Goal: Task Accomplishment & Management: Manage account settings

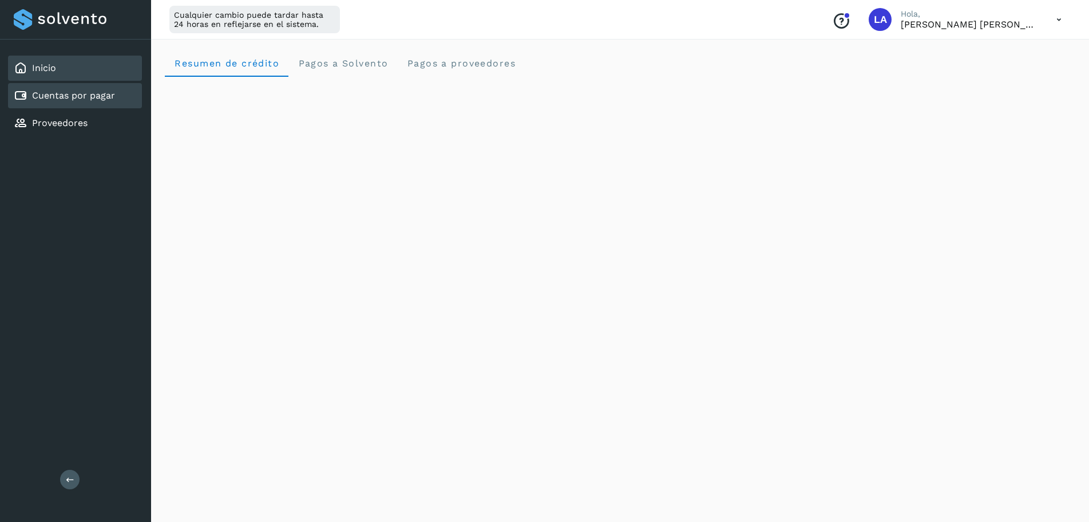
click at [81, 98] on link "Cuentas por pagar" at bounding box center [73, 95] width 83 height 11
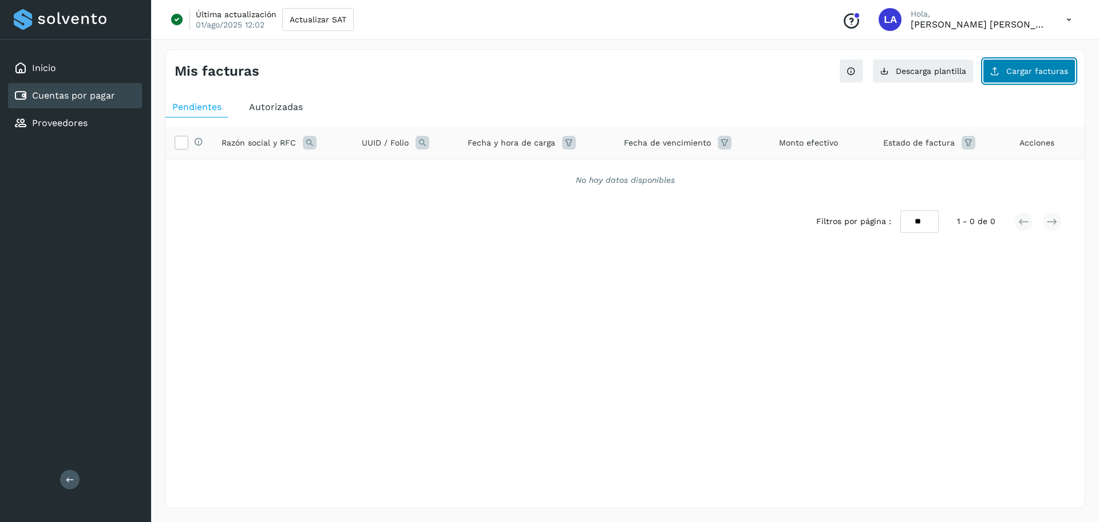
click at [1039, 74] on span "Cargar facturas" at bounding box center [1037, 71] width 62 height 8
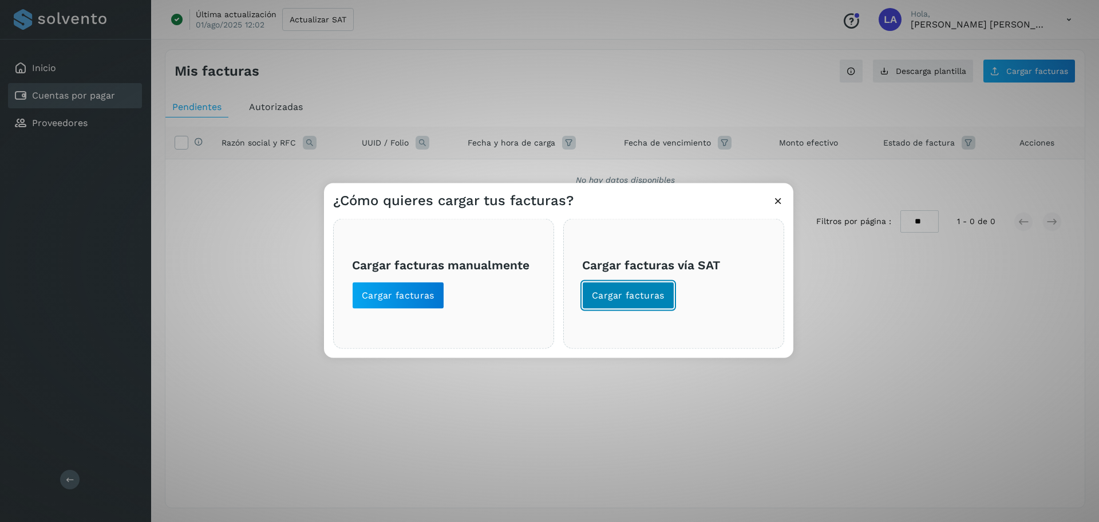
click at [602, 294] on span "Cargar facturas" at bounding box center [628, 295] width 73 height 13
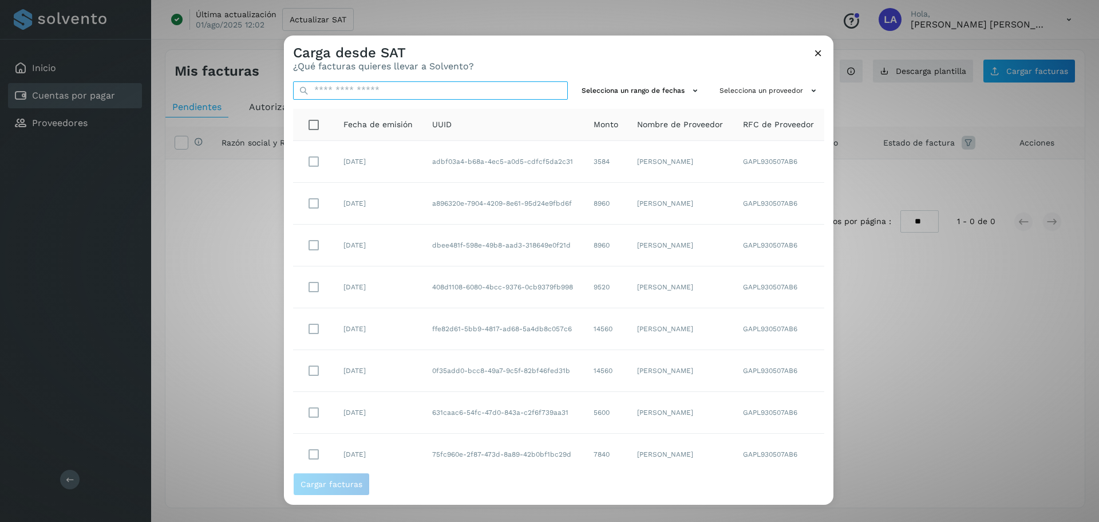
click at [412, 93] on input "text" at bounding box center [430, 90] width 275 height 18
paste input "**********"
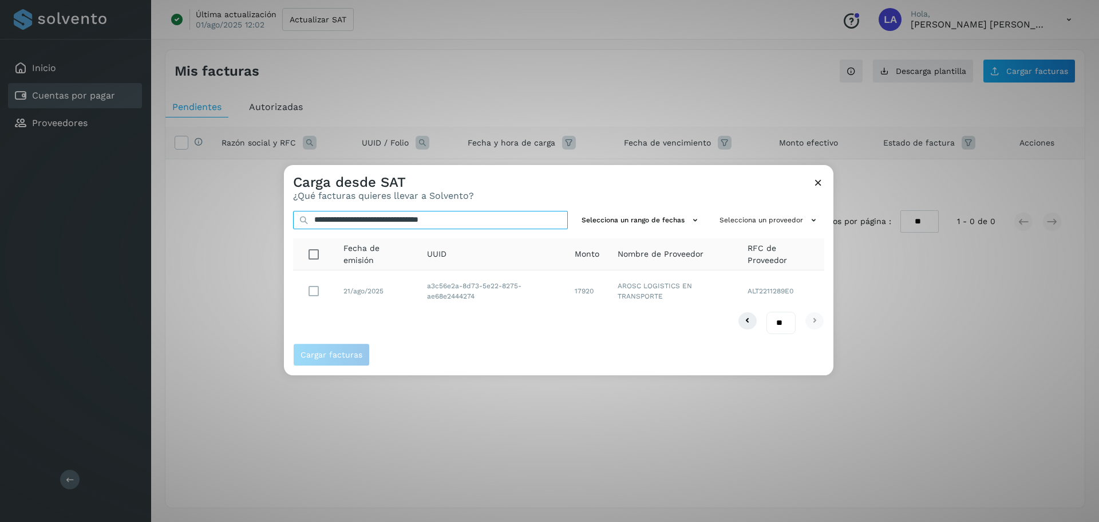
type input "**********"
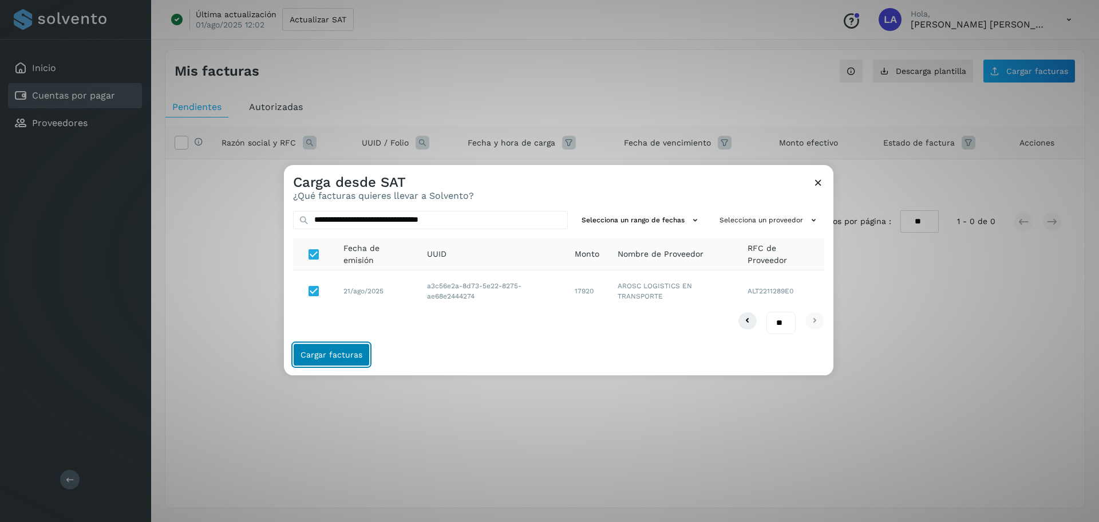
click at [345, 350] on span "Cargar facturas" at bounding box center [332, 354] width 62 height 8
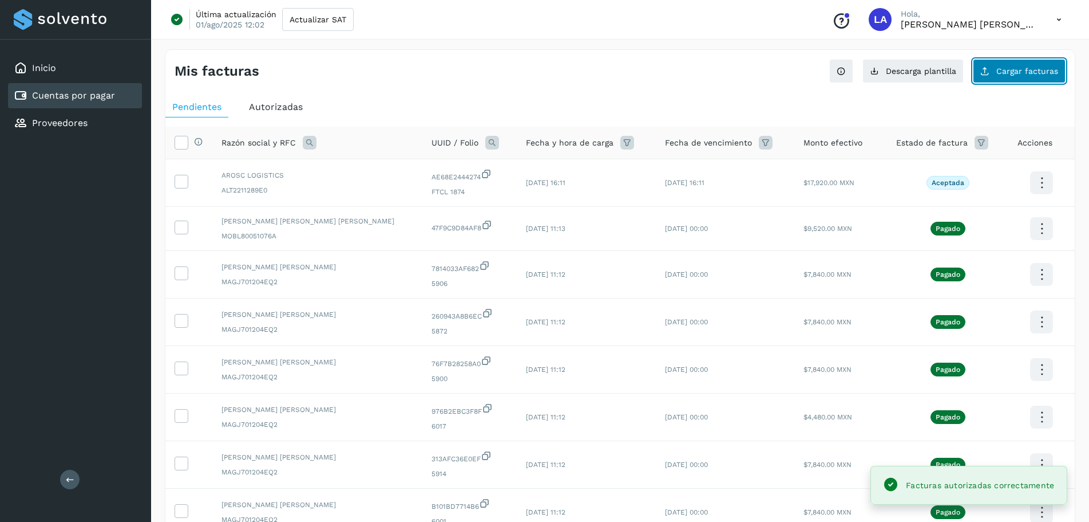
click at [1024, 77] on button "Cargar facturas" at bounding box center [1019, 71] width 93 height 24
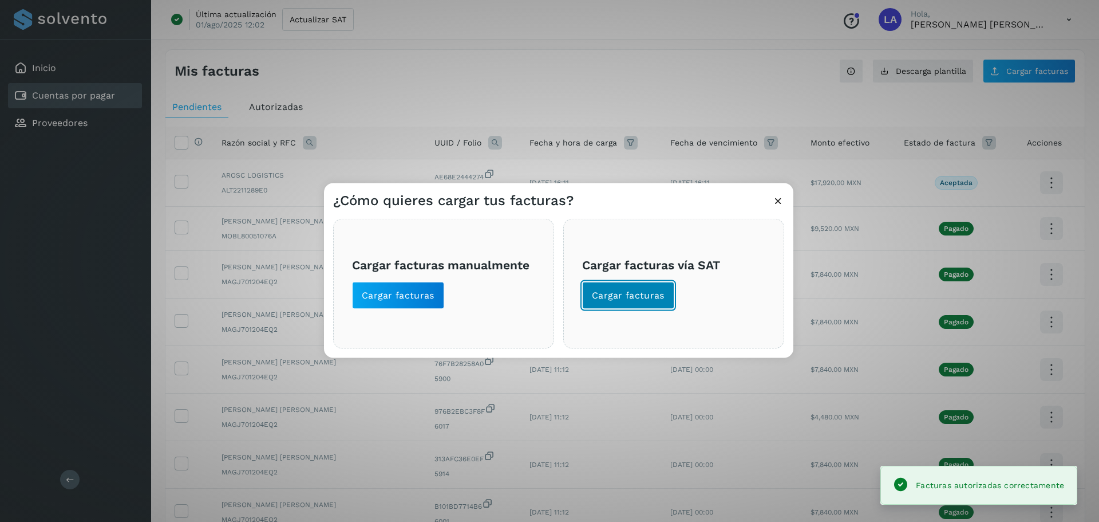
click at [632, 302] on button "Cargar facturas" at bounding box center [628, 294] width 92 height 27
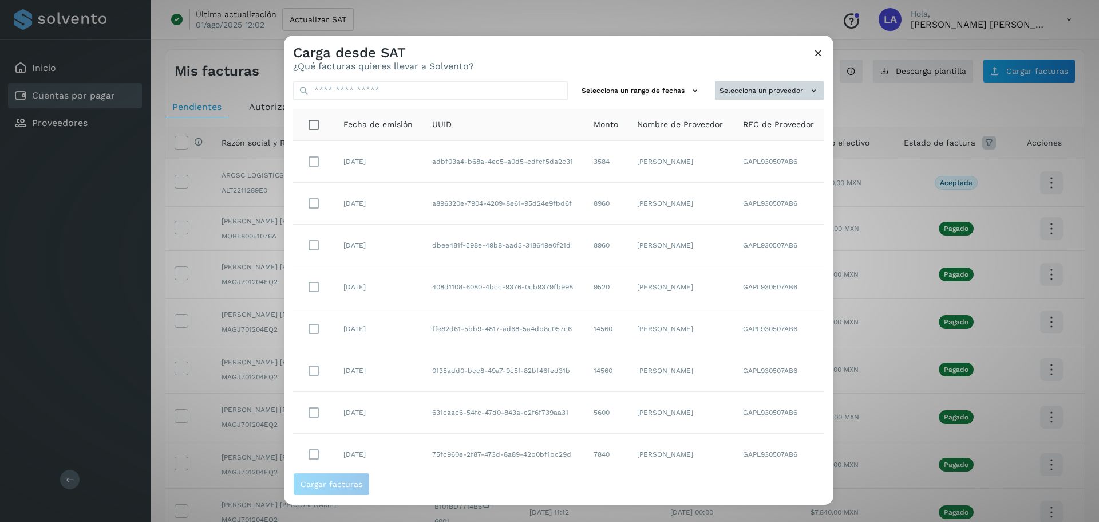
click at [794, 94] on button "Selecciona un proveedor" at bounding box center [769, 90] width 109 height 19
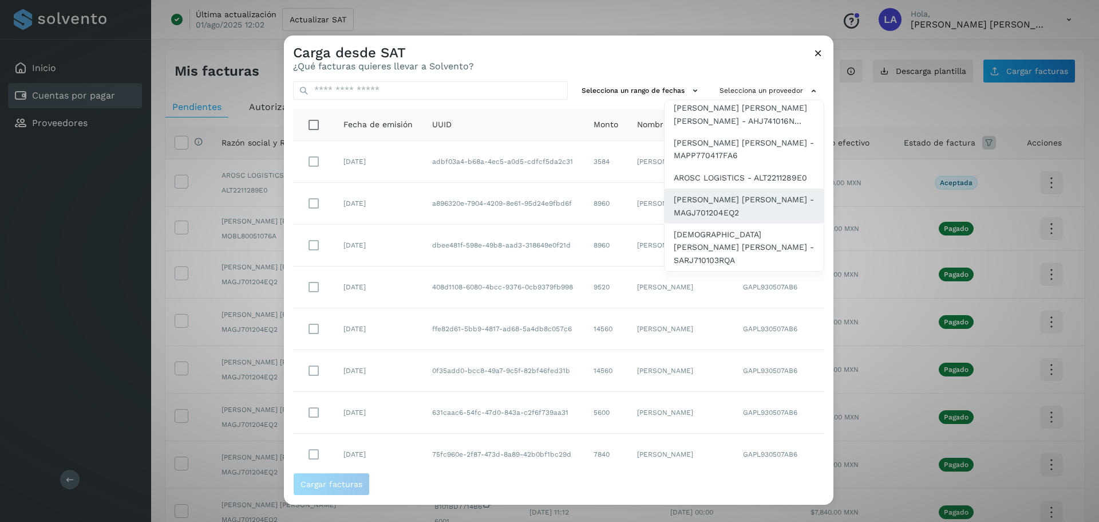
scroll to position [133, 0]
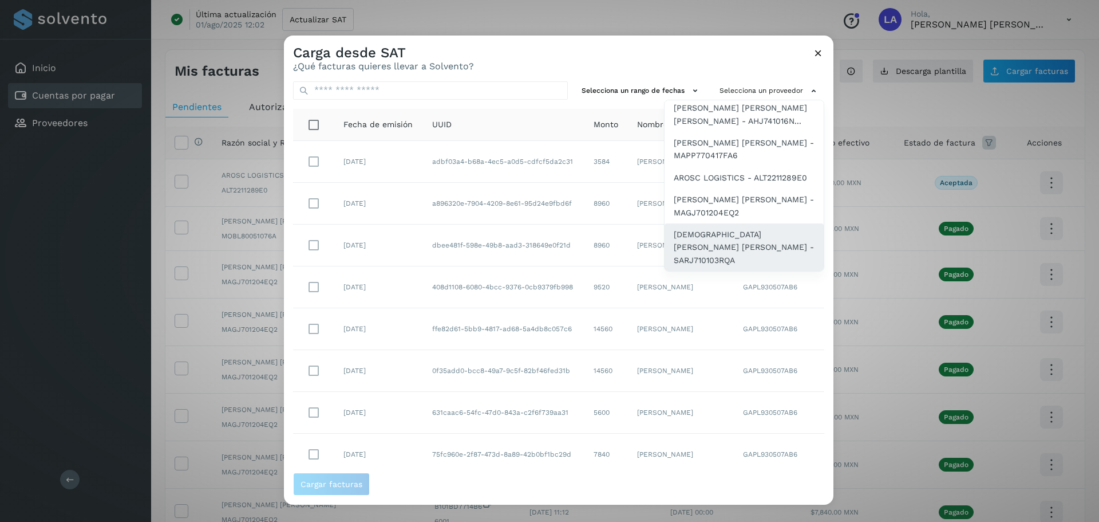
click at [703, 243] on span "[DEMOGRAPHIC_DATA][PERSON_NAME] [PERSON_NAME] - SARJ710103RQA" at bounding box center [744, 247] width 141 height 38
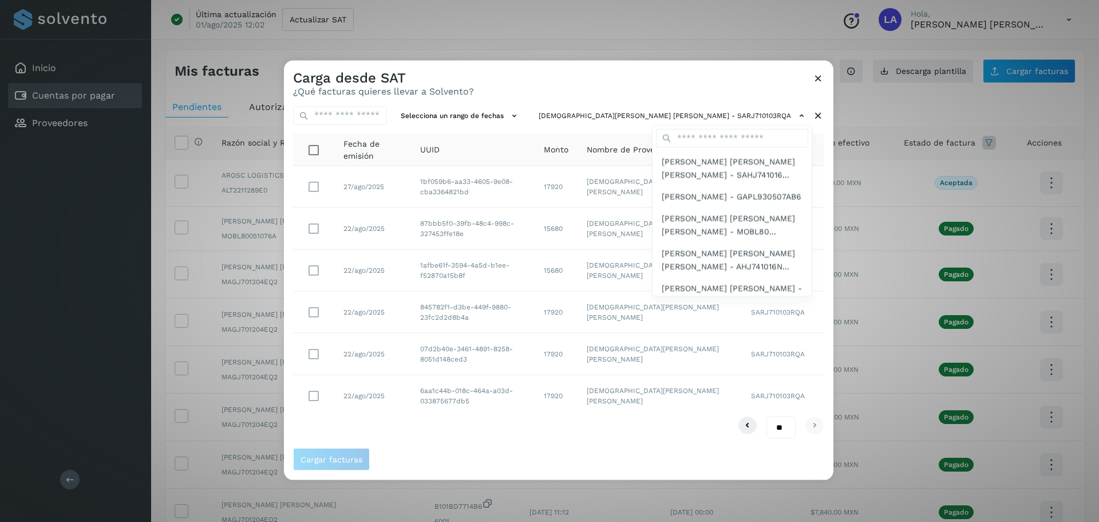
click at [549, 82] on div at bounding box center [833, 321] width 1099 height 522
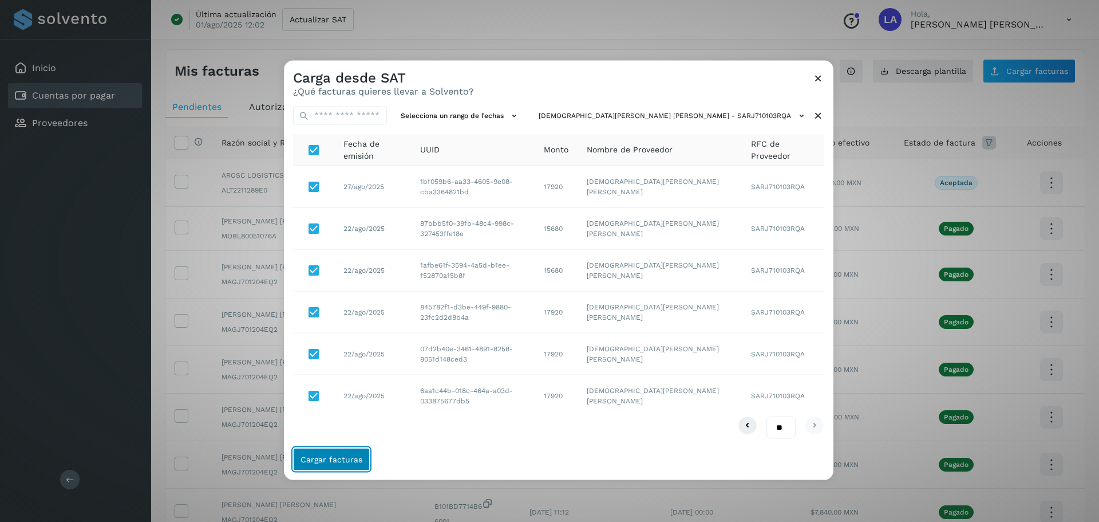
click at [351, 455] on span "Cargar facturas" at bounding box center [332, 459] width 62 height 8
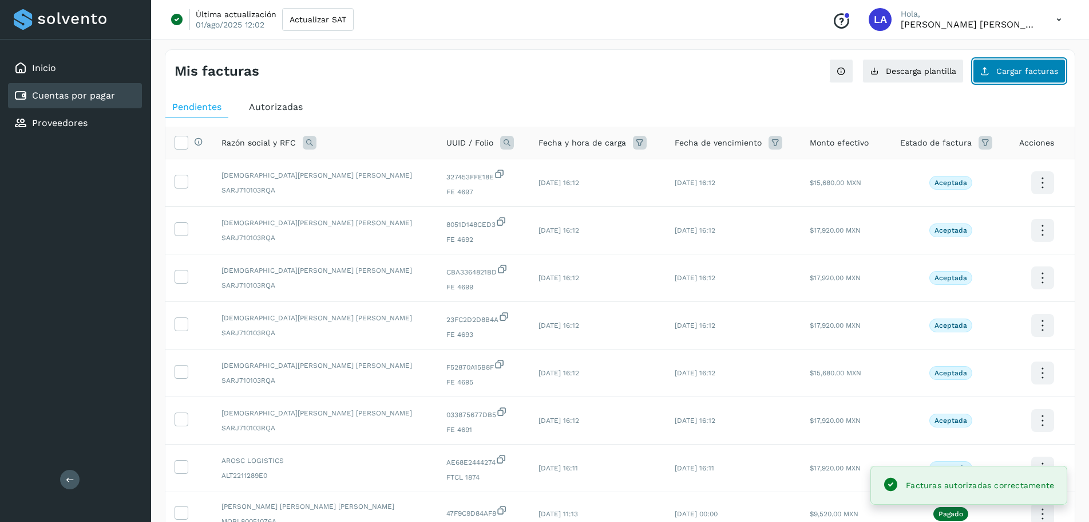
click at [1009, 71] on span "Cargar facturas" at bounding box center [1028, 71] width 62 height 8
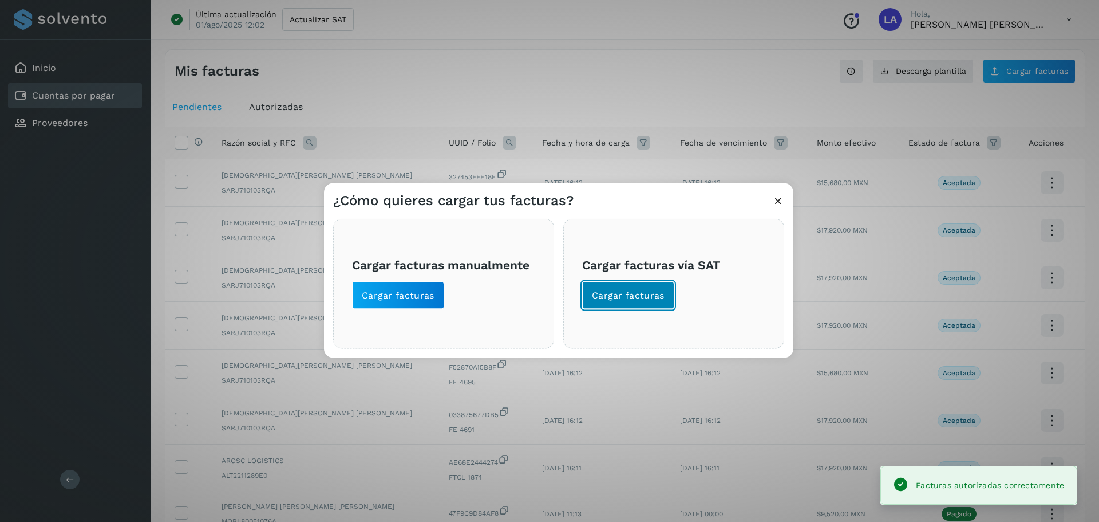
click at [621, 291] on span "Cargar facturas" at bounding box center [628, 295] width 73 height 13
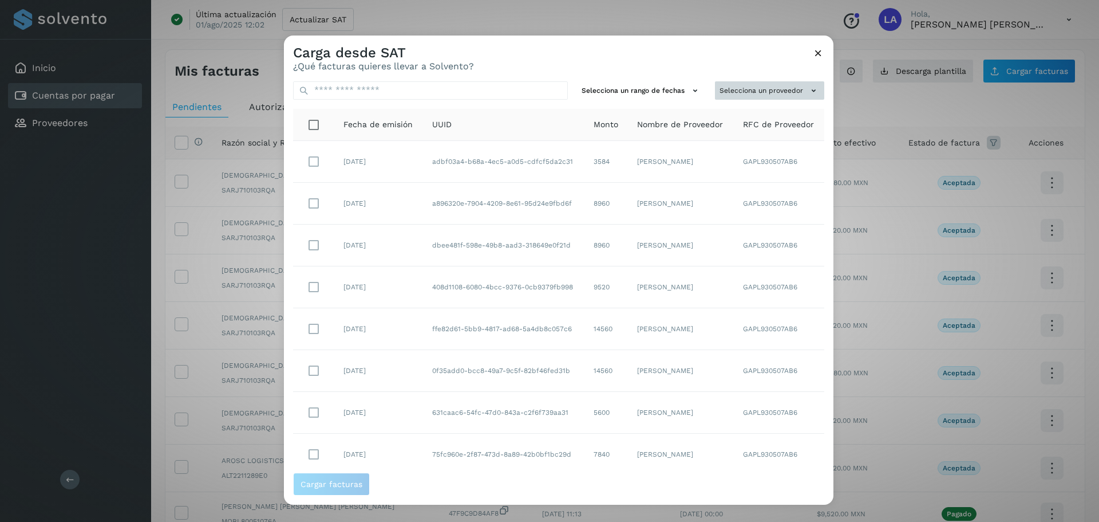
click at [755, 97] on button "Selecciona un proveedor" at bounding box center [769, 90] width 109 height 19
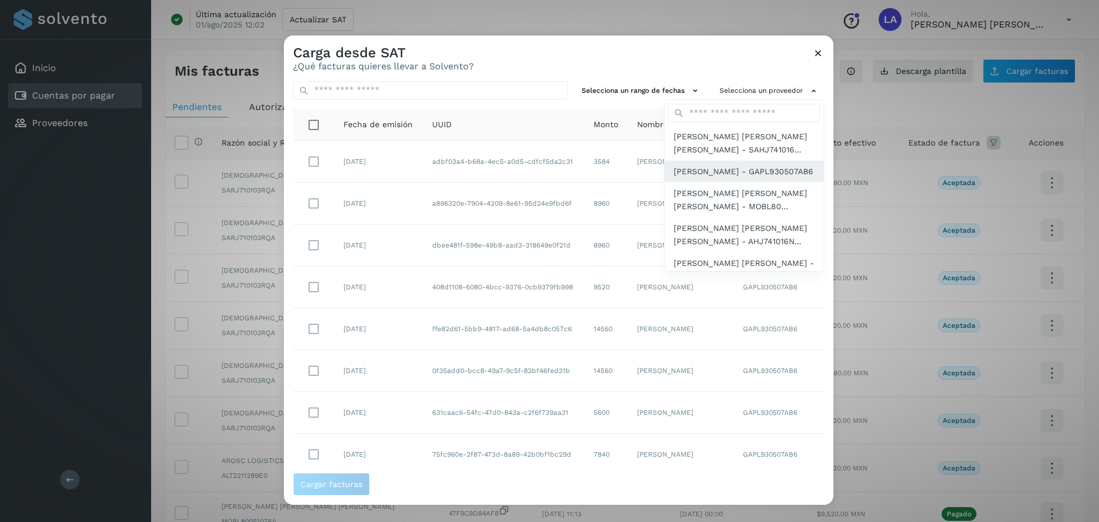
click at [729, 169] on span "[PERSON_NAME] - GAPL930507AB6" at bounding box center [744, 171] width 140 height 13
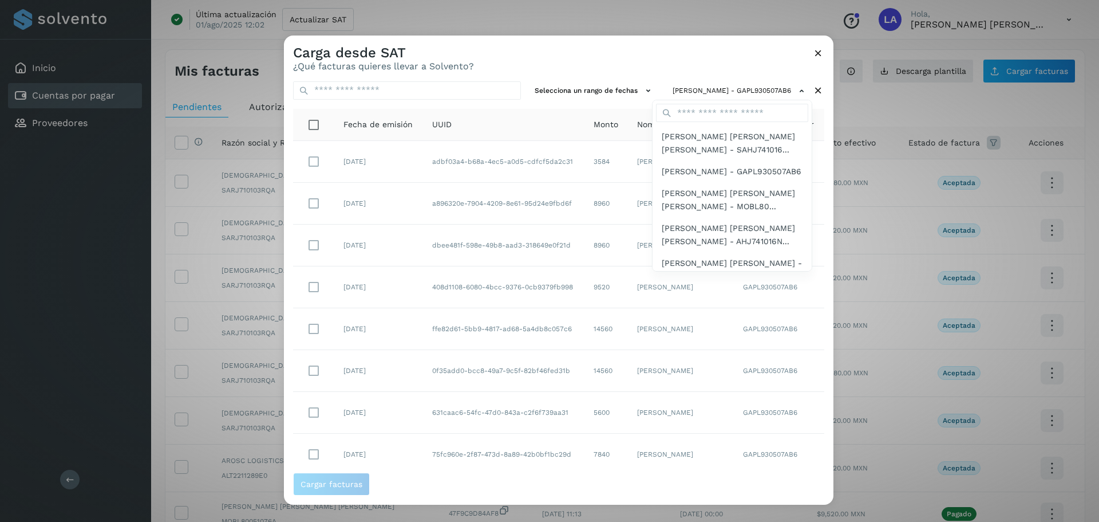
click at [579, 57] on div at bounding box center [833, 296] width 1099 height 522
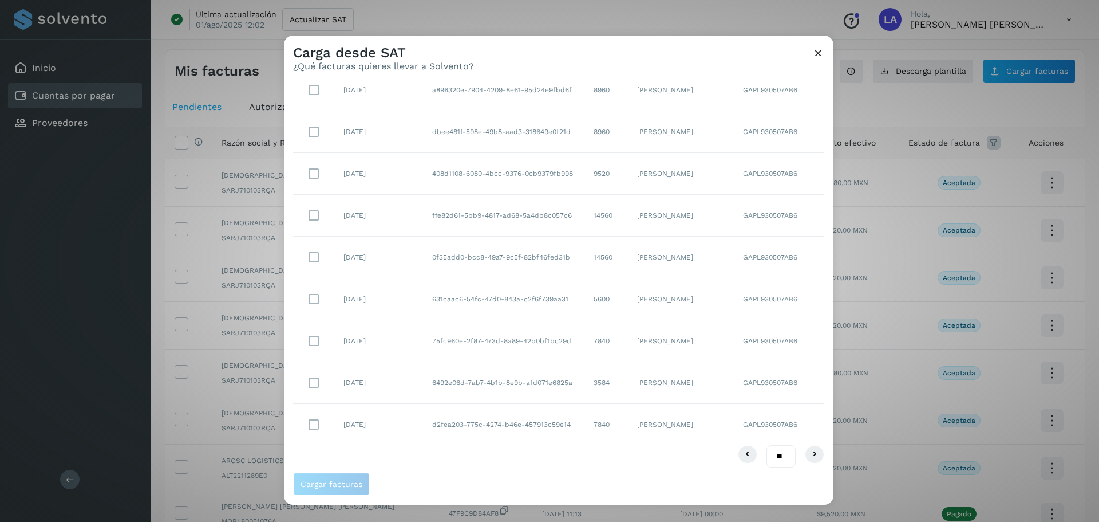
scroll to position [114, 0]
click at [772, 450] on select "** ** **" at bounding box center [781, 455] width 29 height 22
select select "**"
click at [767, 444] on select "** ** **" at bounding box center [781, 455] width 29 height 22
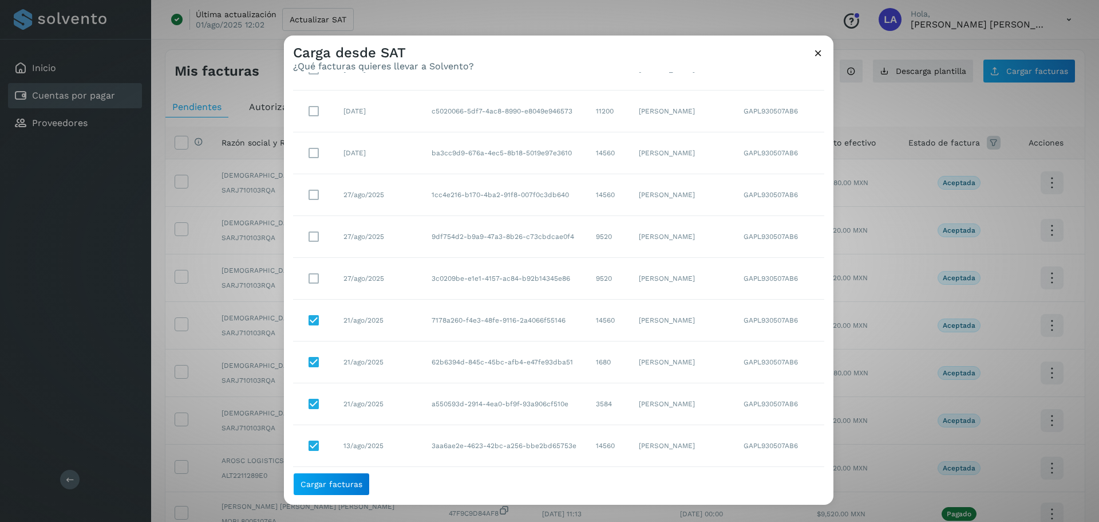
scroll to position [621, 0]
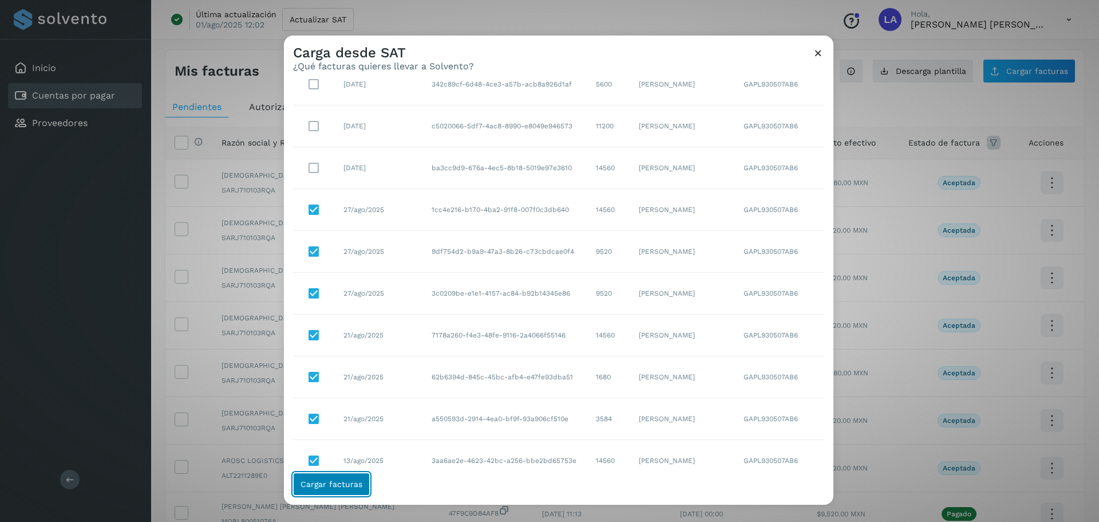
click at [339, 490] on button "Cargar facturas" at bounding box center [331, 483] width 77 height 23
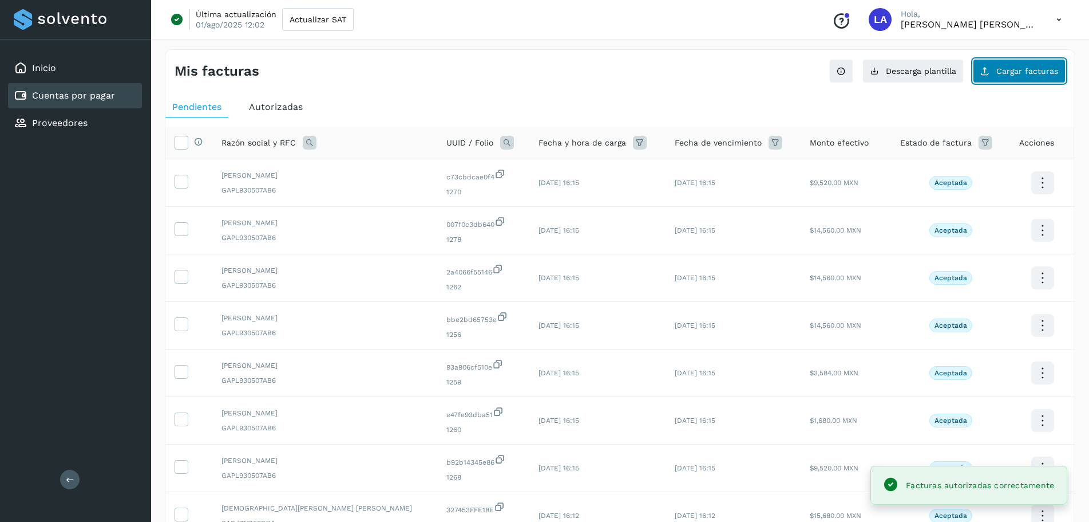
click at [1009, 72] on span "Cargar facturas" at bounding box center [1028, 71] width 62 height 8
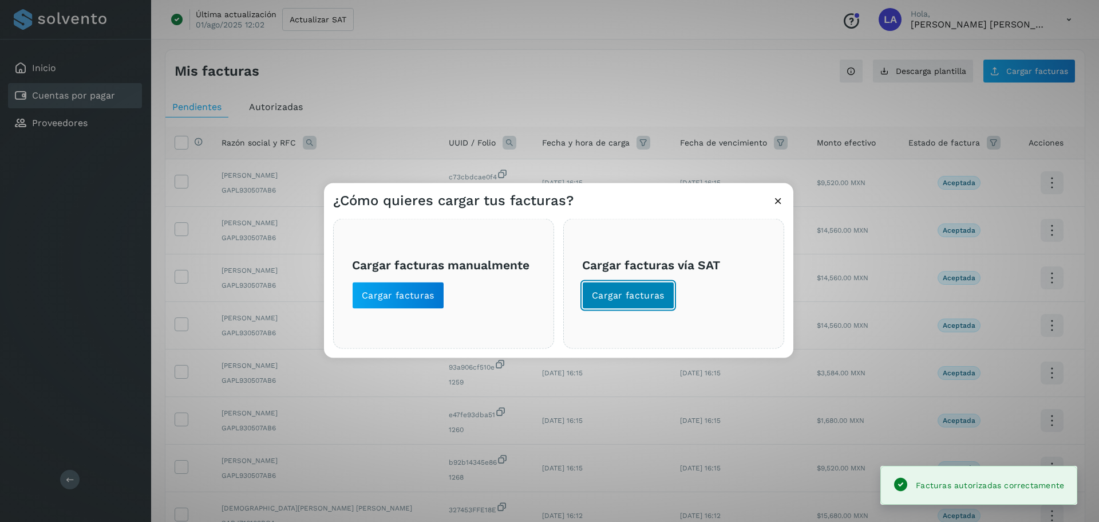
click at [625, 283] on button "Cargar facturas" at bounding box center [628, 294] width 92 height 27
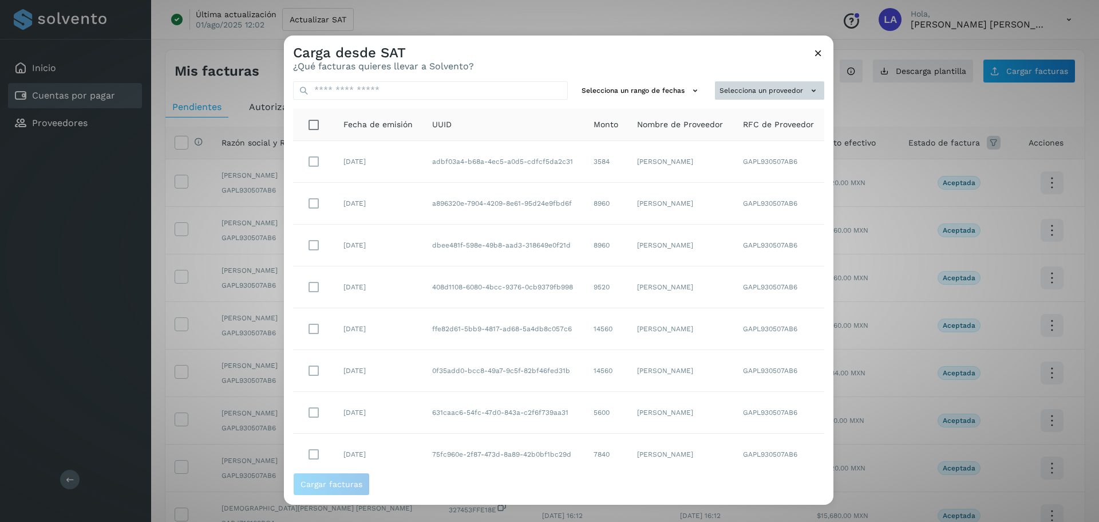
click at [748, 90] on button "Selecciona un proveedor" at bounding box center [769, 90] width 109 height 19
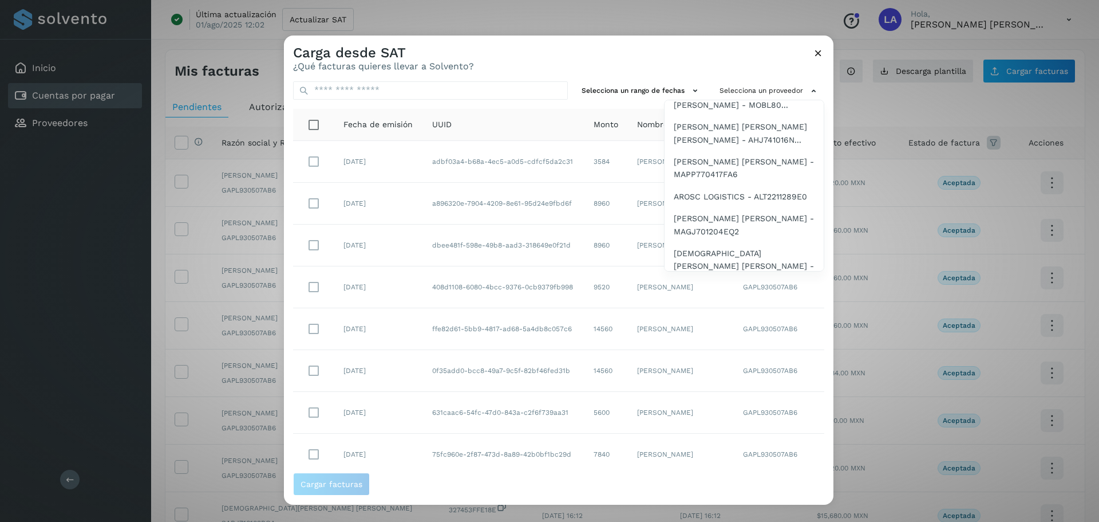
scroll to position [114, 0]
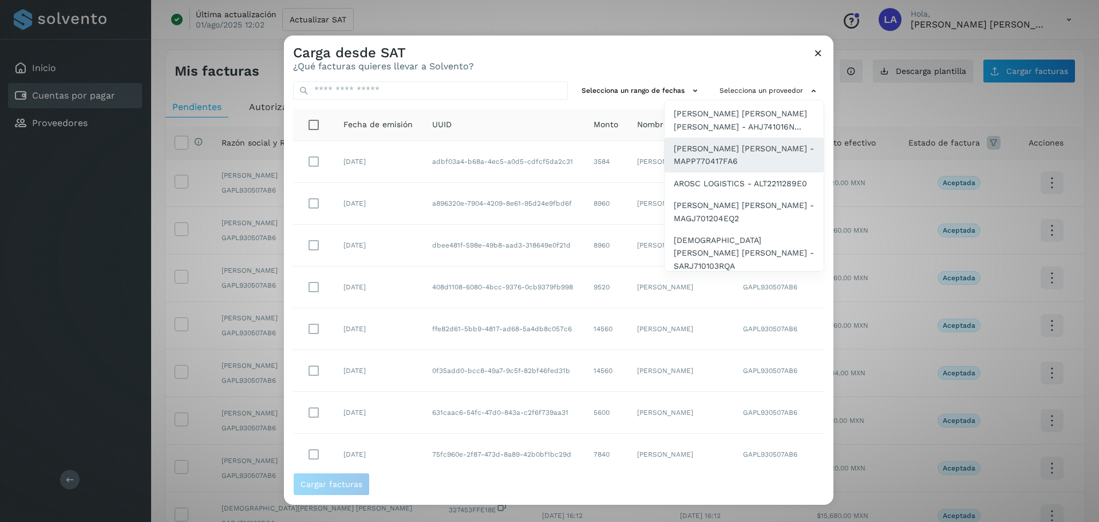
click at [712, 165] on span "[PERSON_NAME] [PERSON_NAME] - MAPP770417FA6" at bounding box center [744, 155] width 141 height 26
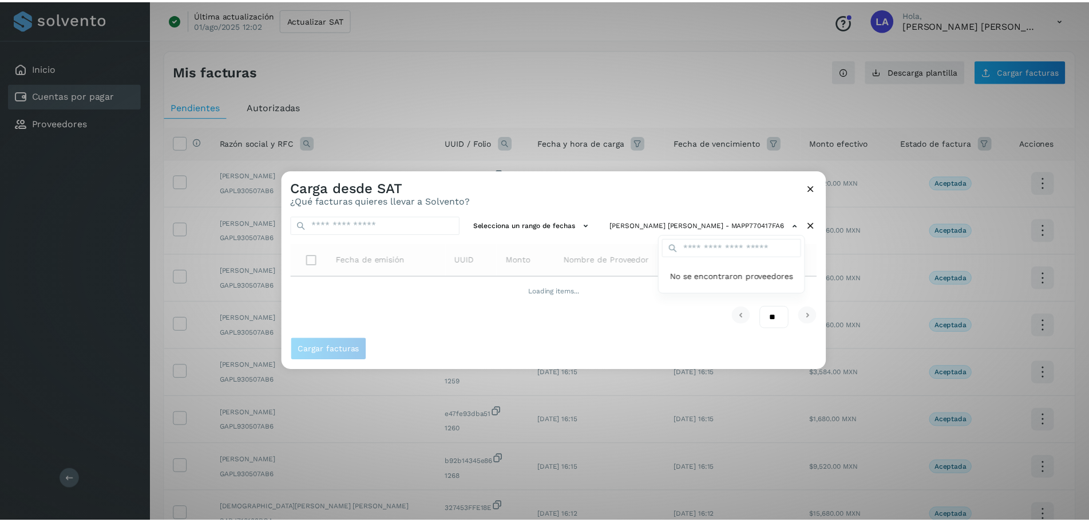
scroll to position [0, 0]
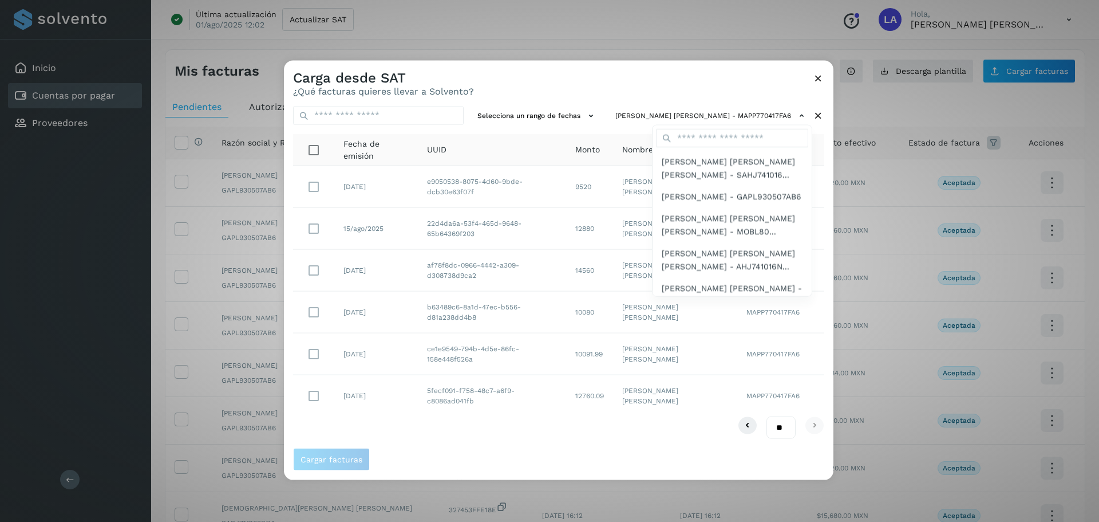
click at [544, 93] on div at bounding box center [833, 321] width 1099 height 522
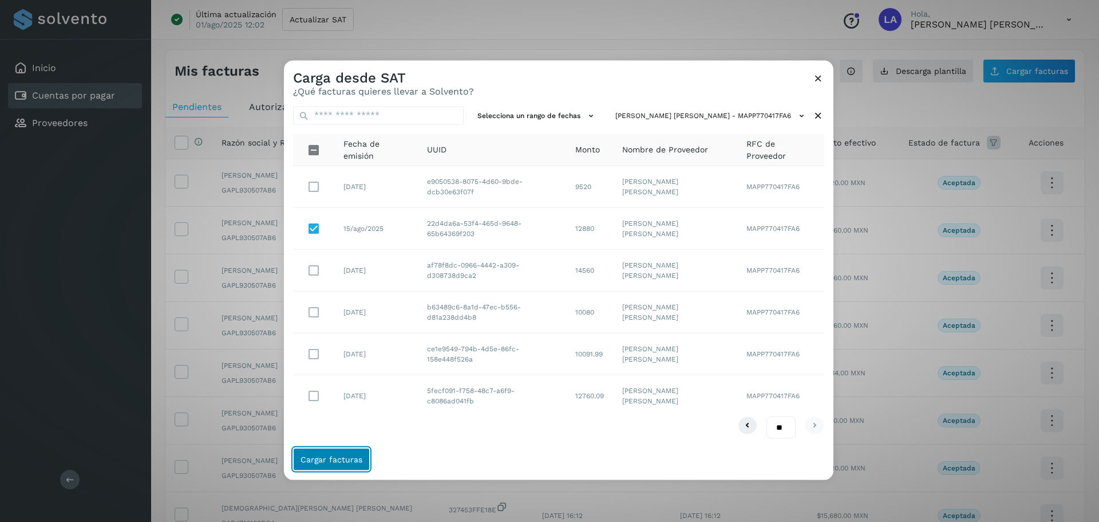
click at [347, 457] on span "Cargar facturas" at bounding box center [332, 459] width 62 height 8
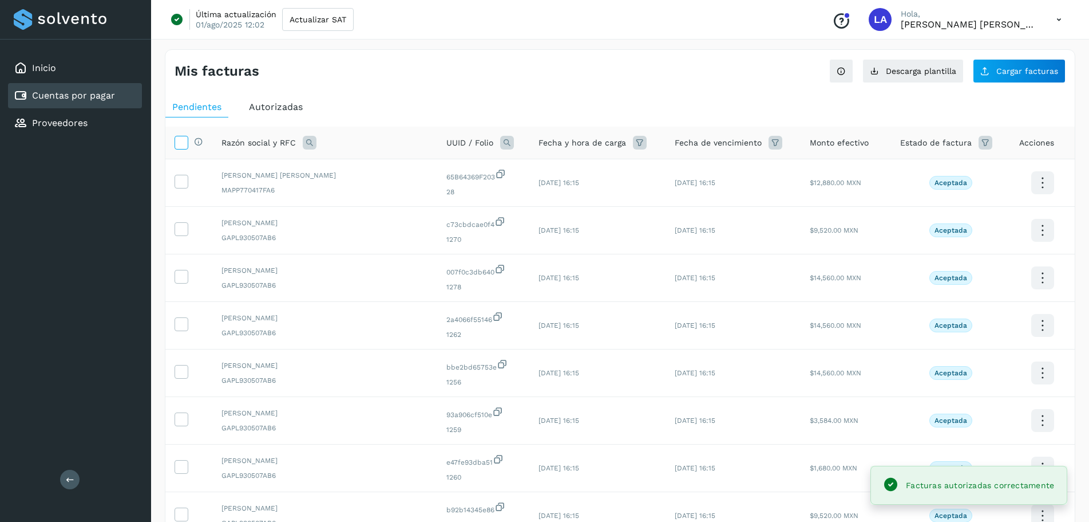
click at [187, 142] on icon at bounding box center [181, 142] width 12 height 12
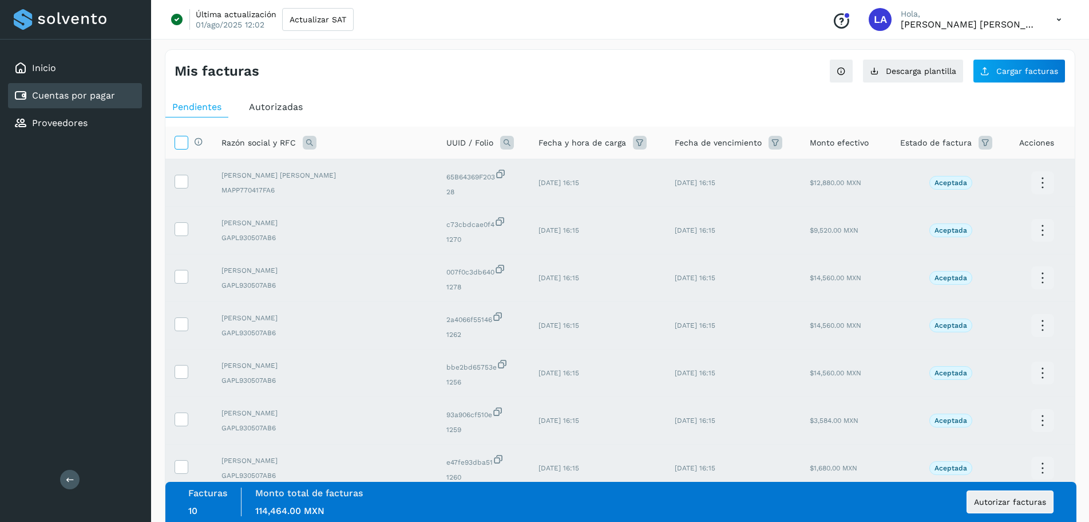
click at [177, 141] on icon at bounding box center [181, 142] width 12 height 12
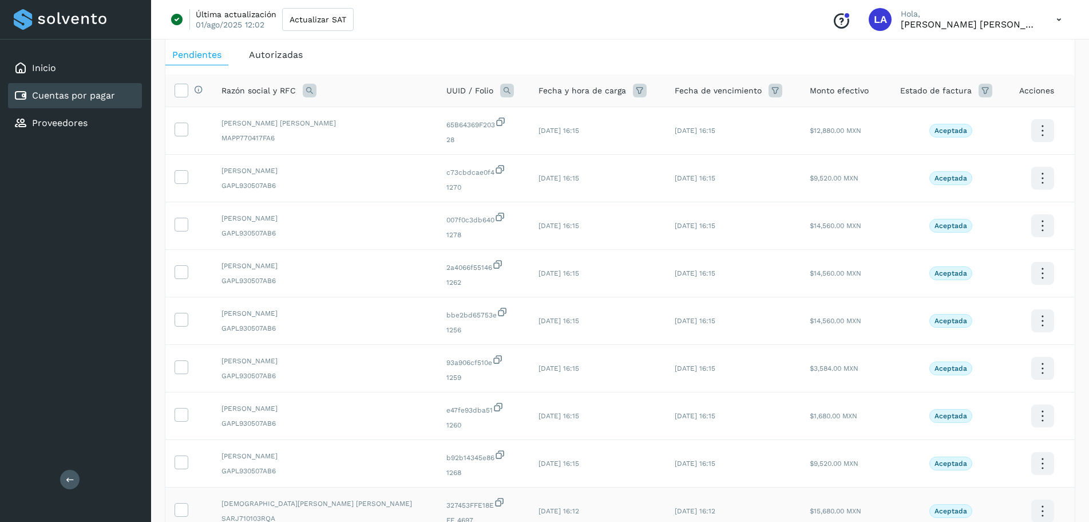
scroll to position [210, 0]
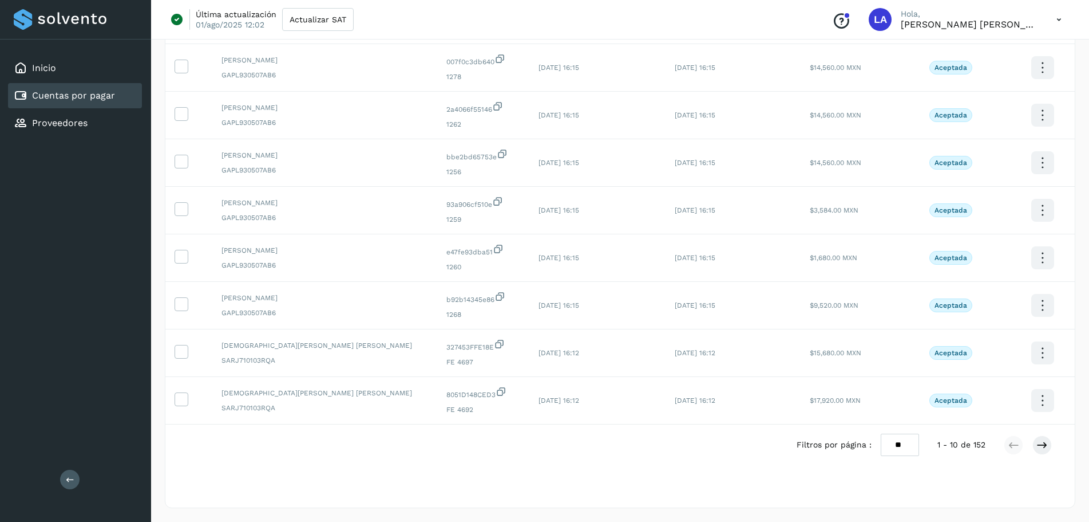
click at [910, 444] on select "** ** **" at bounding box center [900, 444] width 38 height 22
select select "**"
click at [881, 433] on select "** ** **" at bounding box center [900, 444] width 38 height 22
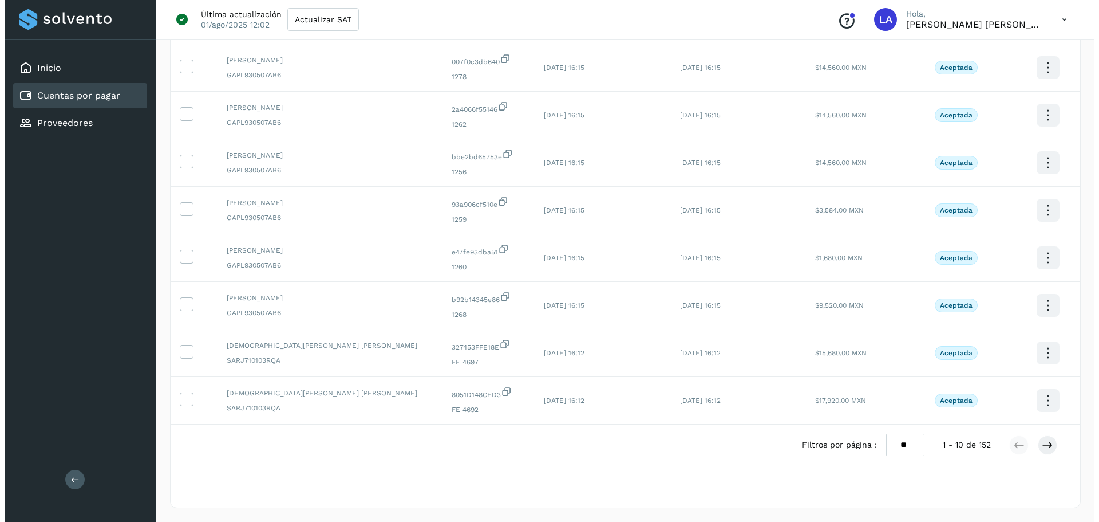
scroll to position [0, 0]
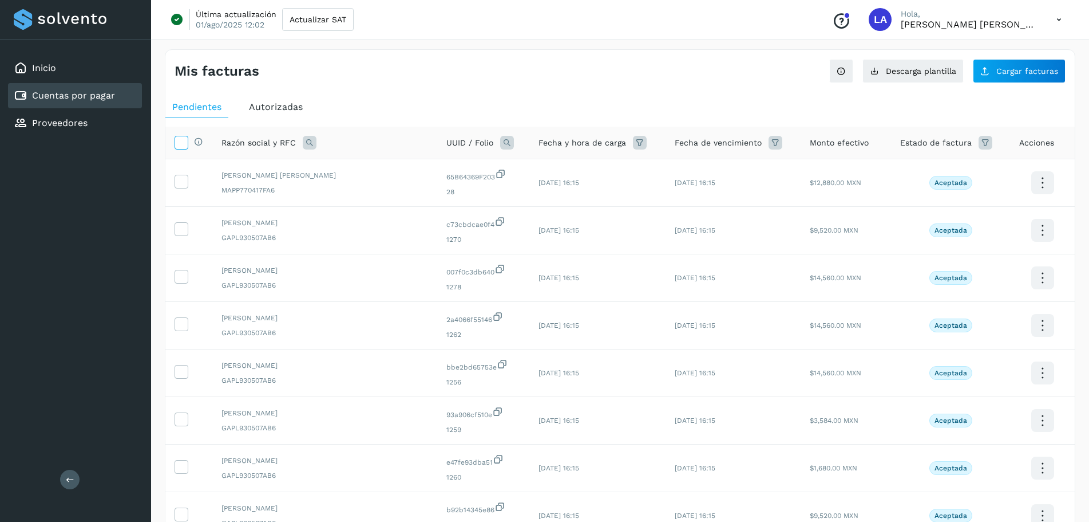
click at [185, 148] on span at bounding box center [181, 144] width 12 height 9
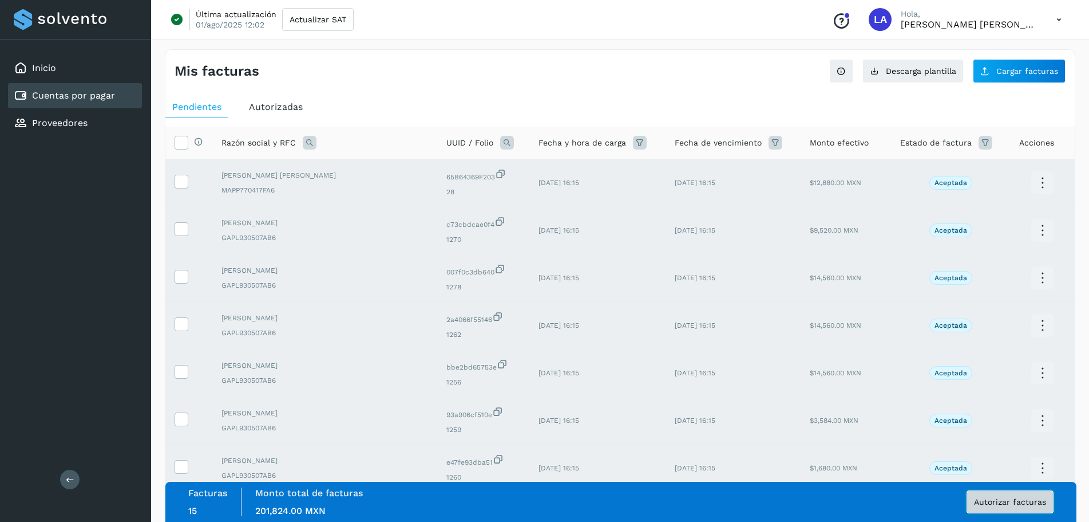
click at [1006, 501] on span "Autorizar facturas" at bounding box center [1010, 501] width 72 height 8
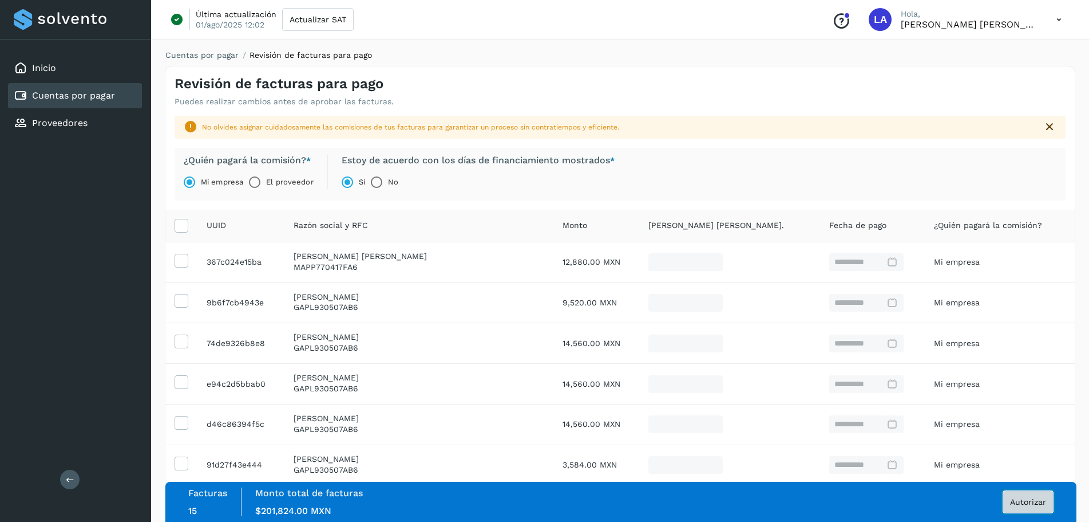
click at [1032, 496] on button "Autorizar" at bounding box center [1028, 501] width 51 height 23
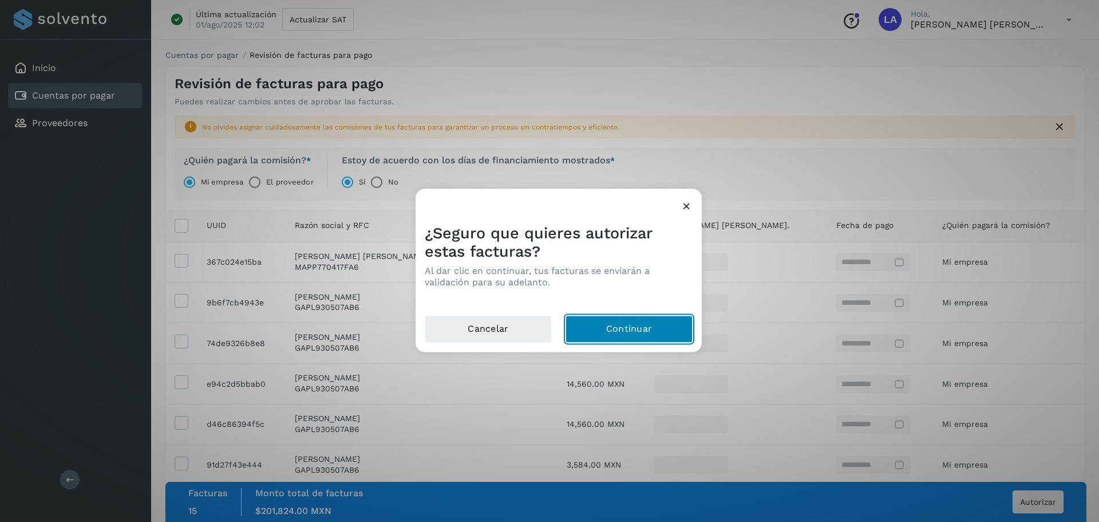
click at [621, 327] on button "Continuar" at bounding box center [629, 328] width 127 height 27
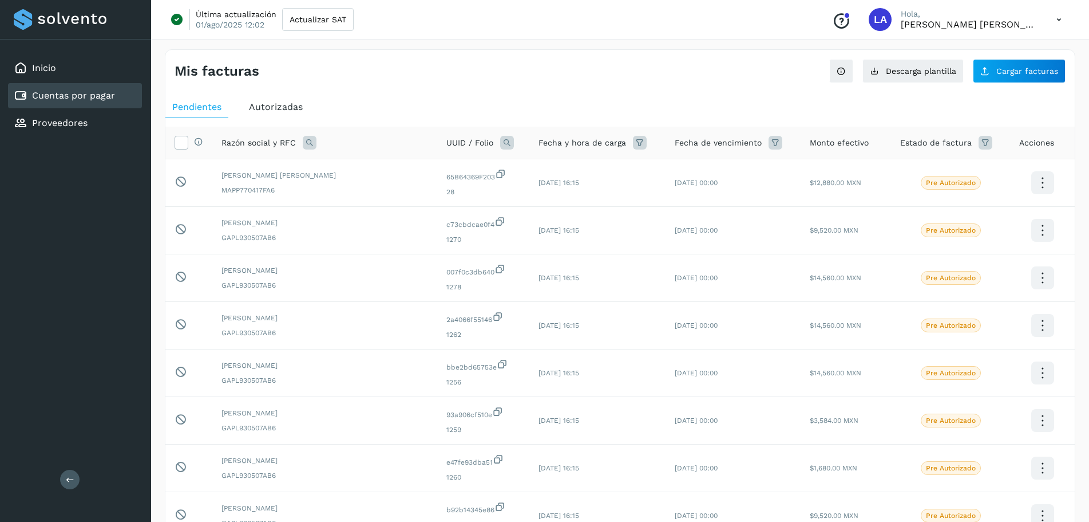
click at [1061, 23] on icon at bounding box center [1059, 19] width 23 height 23
click at [1005, 68] on div "Cerrar sesión" at bounding box center [1002, 74] width 136 height 22
